Goal: Information Seeking & Learning: Understand process/instructions

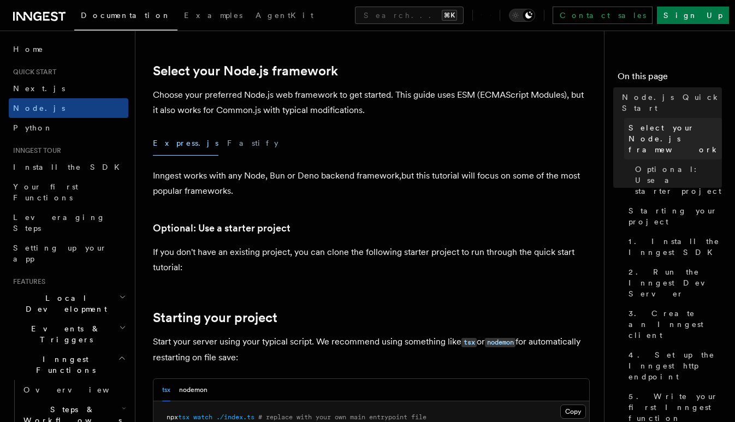
scroll to position [261, 0]
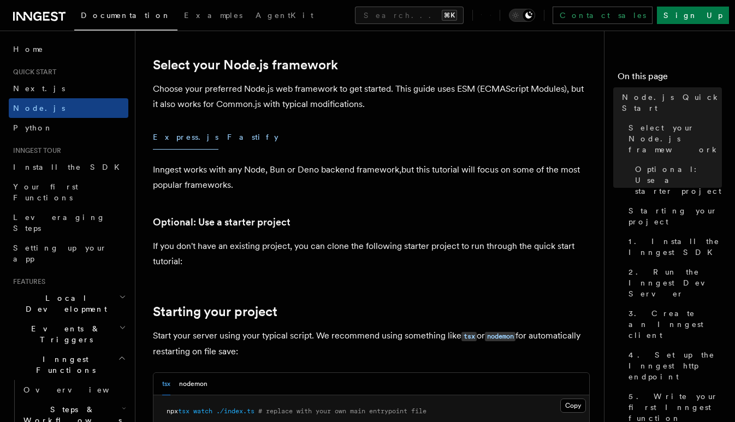
click at [227, 140] on button "Fastify" at bounding box center [252, 137] width 51 height 25
click at [179, 139] on button "Express.js" at bounding box center [186, 137] width 66 height 25
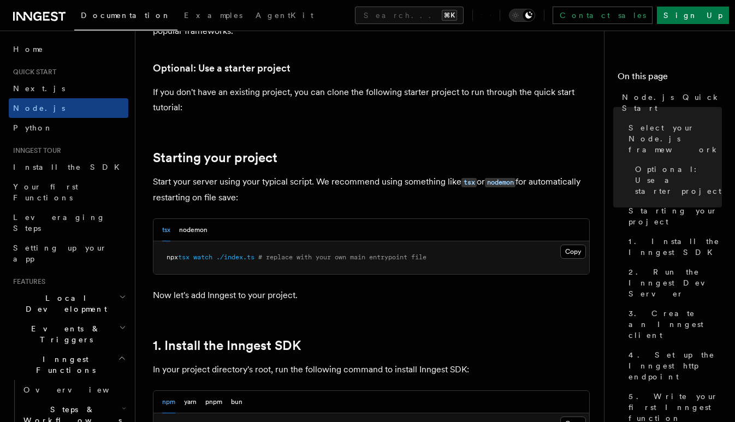
scroll to position [425, 0]
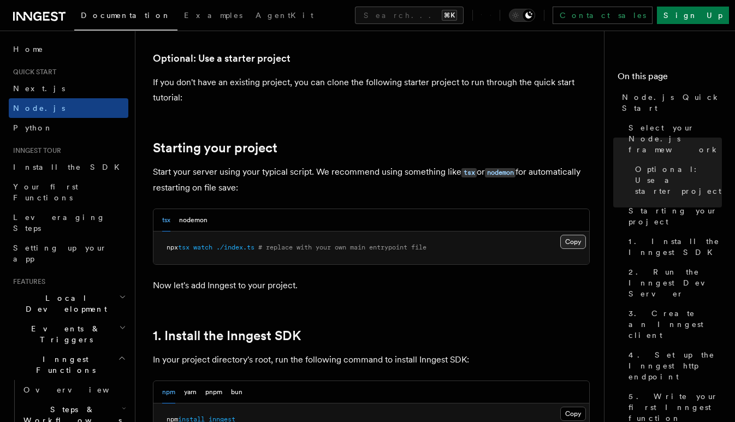
click at [567, 242] on button "Copy Copied" at bounding box center [573, 242] width 26 height 14
click at [573, 246] on button "Copy Copied" at bounding box center [573, 242] width 26 height 14
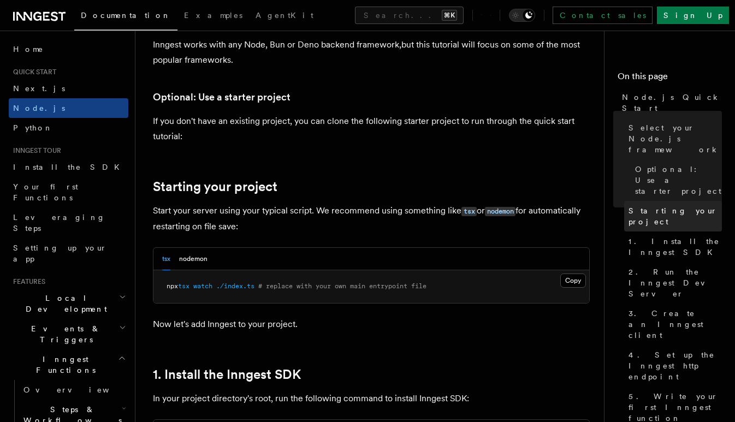
scroll to position [384, 0]
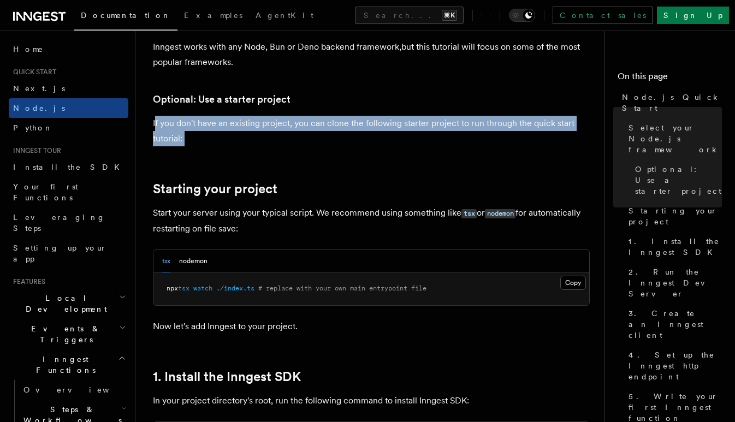
drag, startPoint x: 155, startPoint y: 124, endPoint x: 218, endPoint y: 177, distance: 82.2
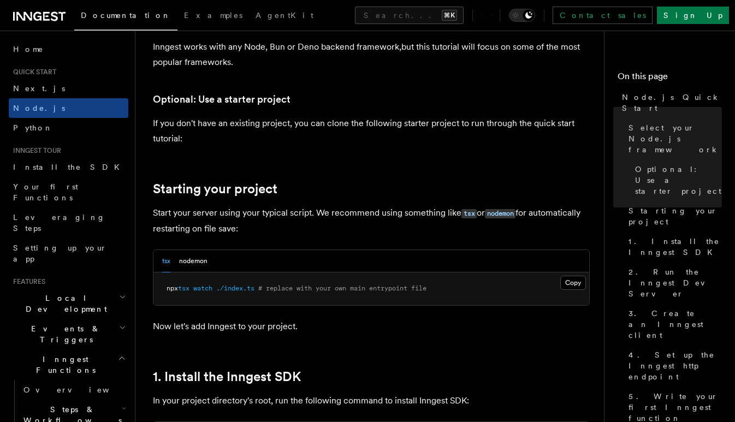
click at [521, 14] on icon "Toggle dark mode" at bounding box center [515, 15] width 11 height 11
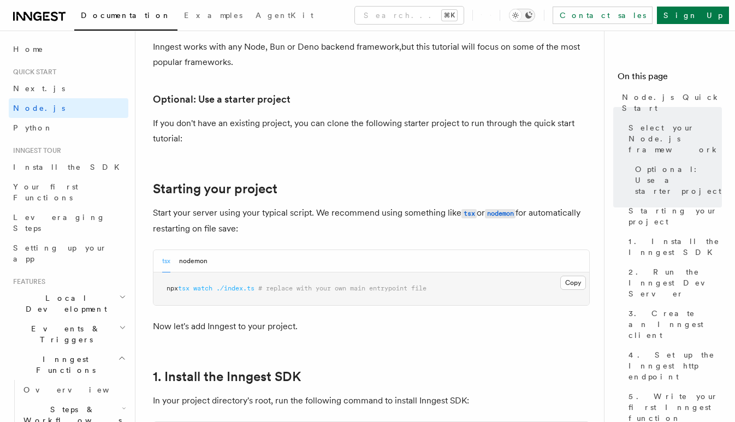
click at [533, 15] on icon "Toggle dark mode" at bounding box center [528, 15] width 9 height 9
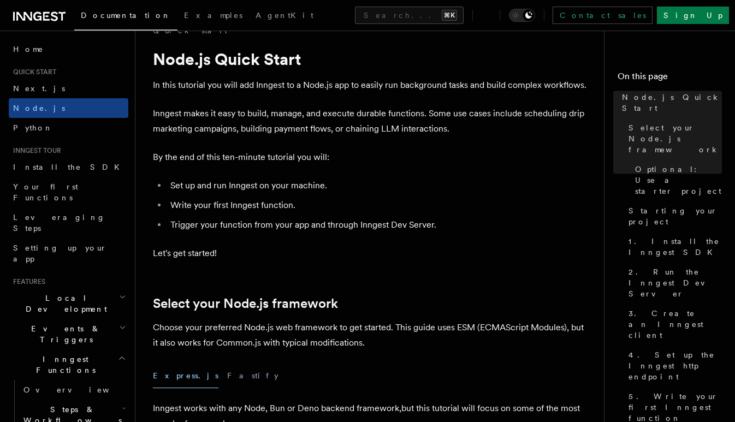
scroll to position [0, 0]
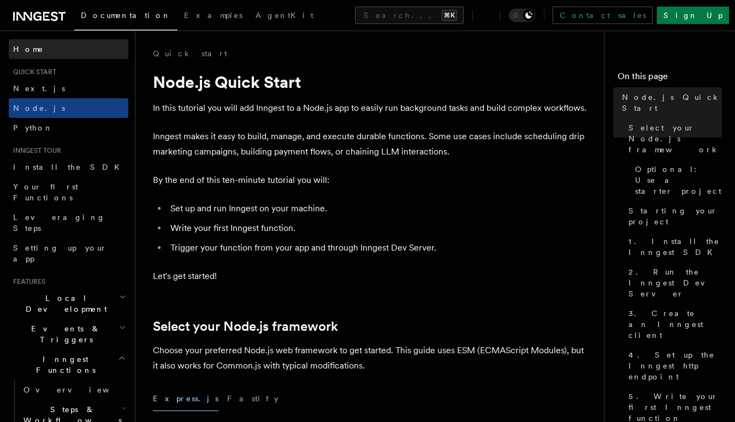
click at [36, 47] on link "Home" at bounding box center [69, 49] width 120 height 20
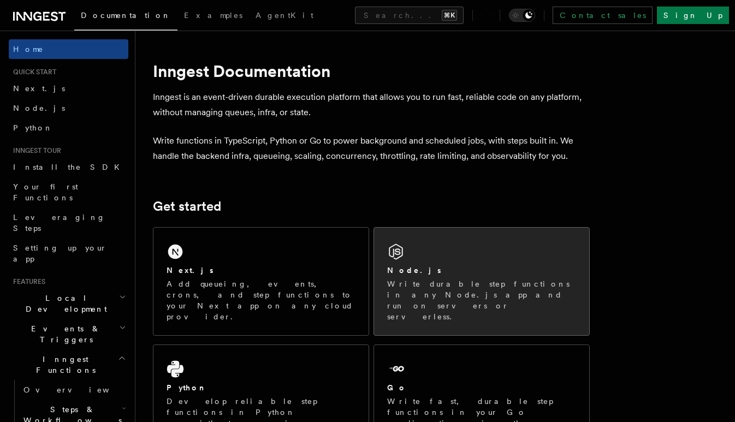
click at [442, 299] on p "Write durable step functions in any Node.js app and run on servers or serverles…" at bounding box center [481, 300] width 189 height 44
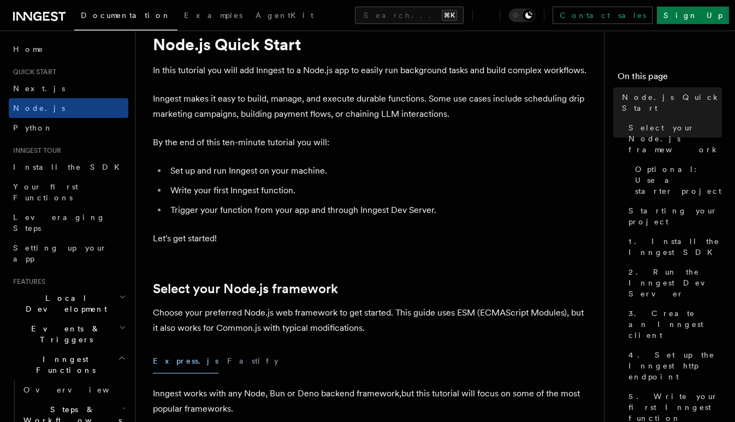
scroll to position [38, 0]
